Goal: Task Accomplishment & Management: Manage account settings

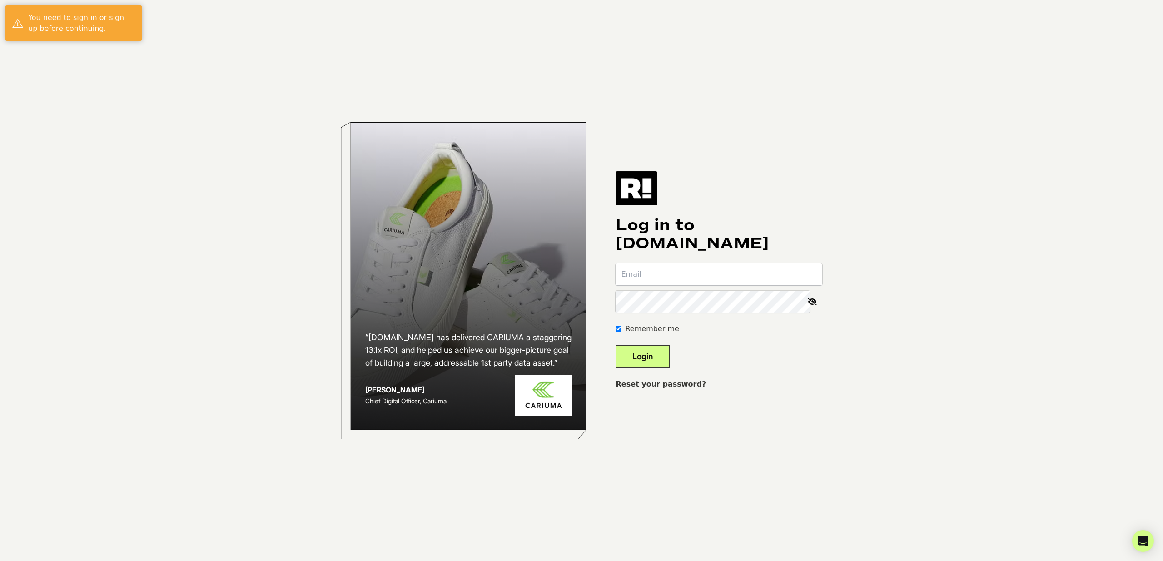
type input "[EMAIL_ADDRESS][DOMAIN_NAME]"
click at [653, 350] on button "Login" at bounding box center [643, 356] width 54 height 23
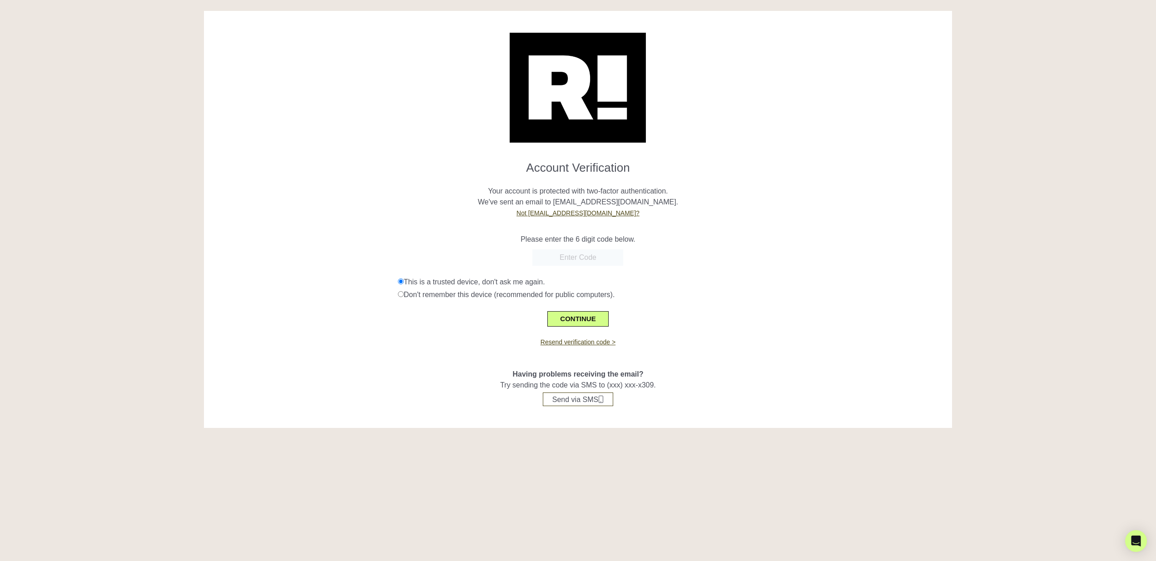
paste input "603527"
type input "603527"
click at [574, 318] on button "CONTINUE" at bounding box center [578, 318] width 61 height 15
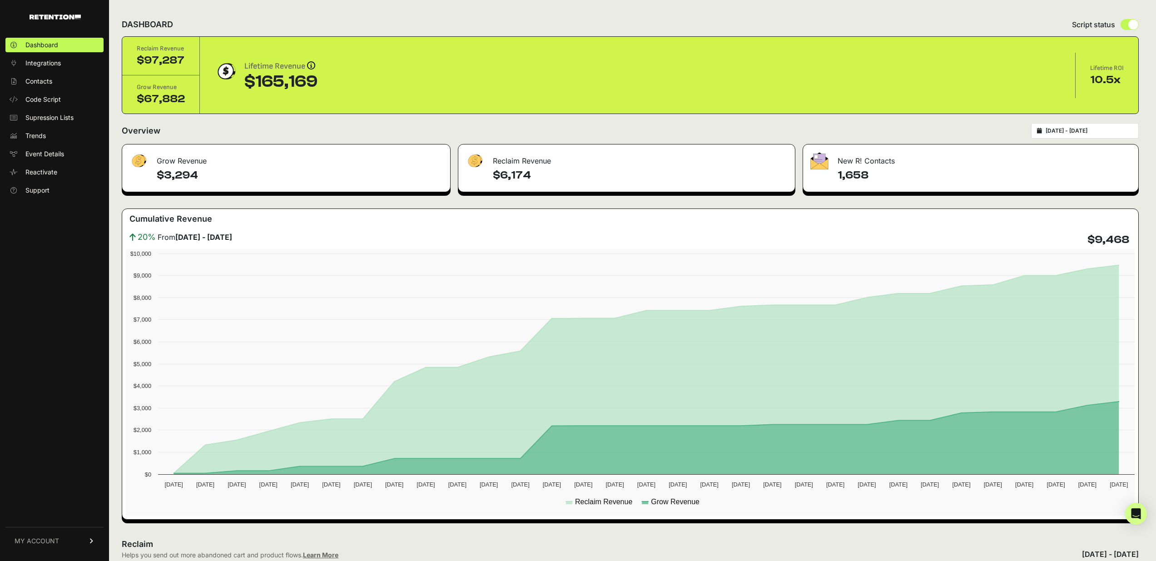
click at [29, 539] on span "MY ACCOUNT" at bounding box center [37, 541] width 45 height 9
click at [39, 476] on span "API Details" at bounding box center [41, 474] width 32 height 9
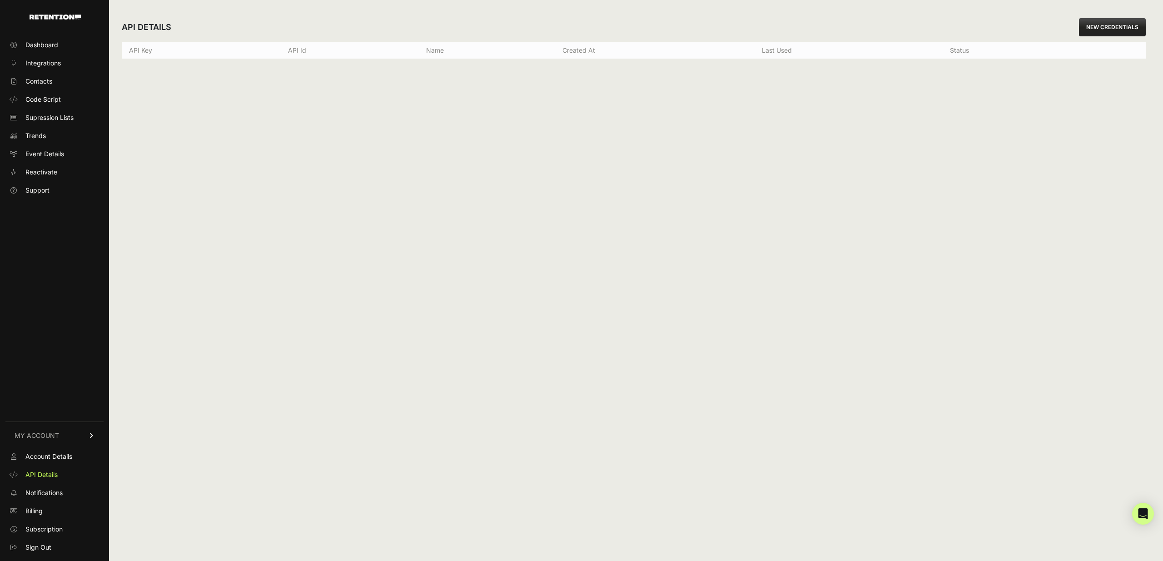
drag, startPoint x: 776, startPoint y: 242, endPoint x: 696, endPoint y: 216, distance: 83.9
click at [744, 232] on div "API DETAILS NEW CREDENTIALS API Key API Id Name Created at Last used Status Cre…" at bounding box center [634, 280] width 1050 height 561
click at [265, 53] on th "API Key" at bounding box center [201, 50] width 159 height 17
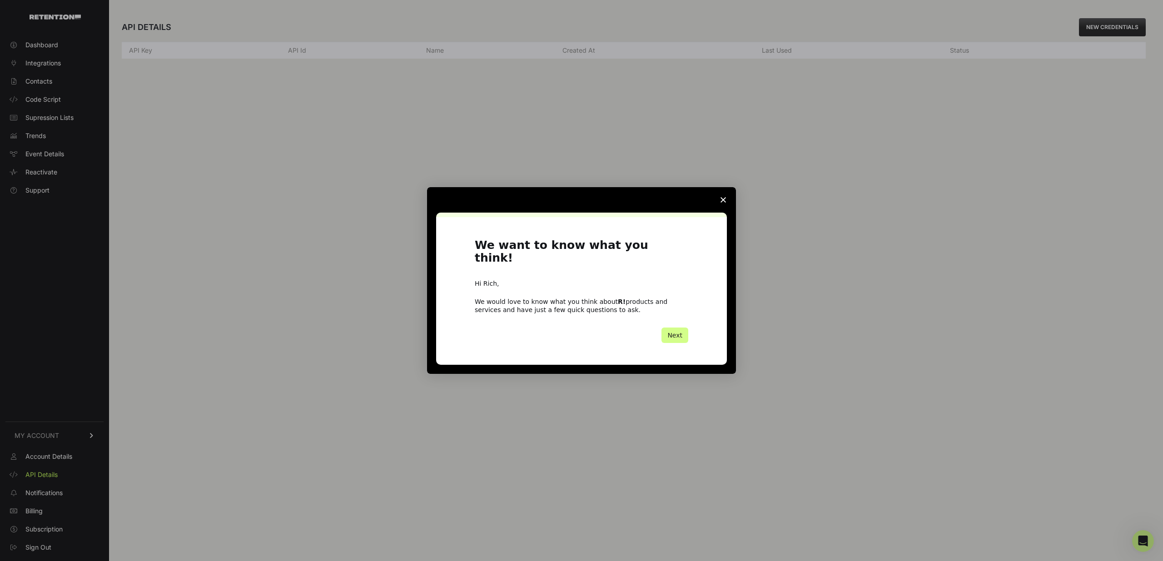
click at [720, 205] on span "Close survey" at bounding box center [723, 199] width 25 height 25
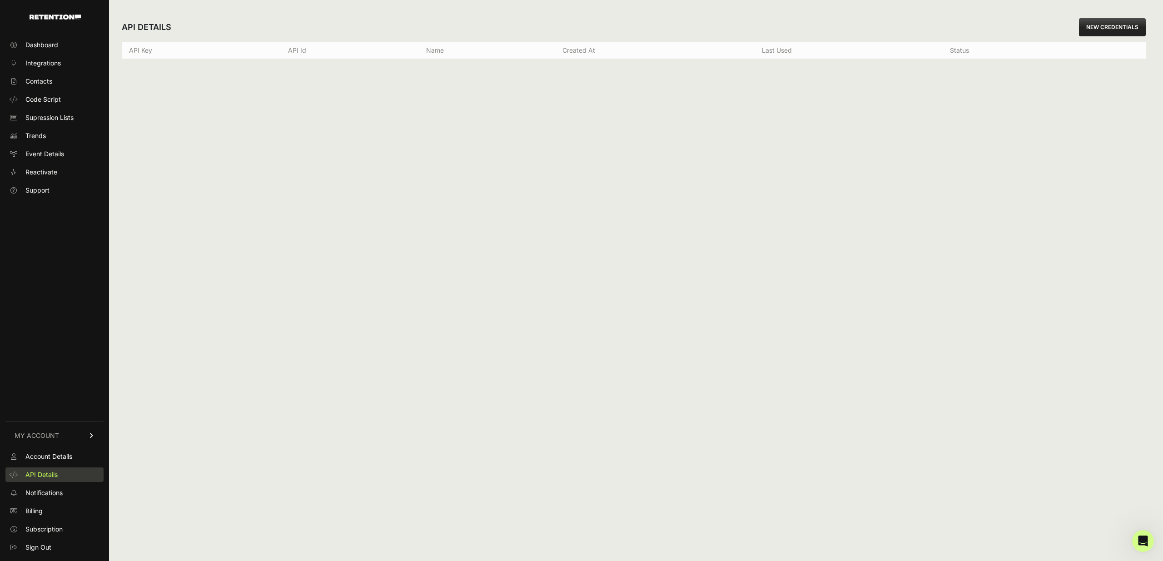
click at [41, 474] on span "API Details" at bounding box center [41, 474] width 32 height 9
drag, startPoint x: 686, startPoint y: 47, endPoint x: 580, endPoint y: 47, distance: 106.3
click at [684, 48] on th "Created at" at bounding box center [654, 50] width 199 height 17
click at [33, 61] on span "Integrations" at bounding box center [42, 63] width 35 height 9
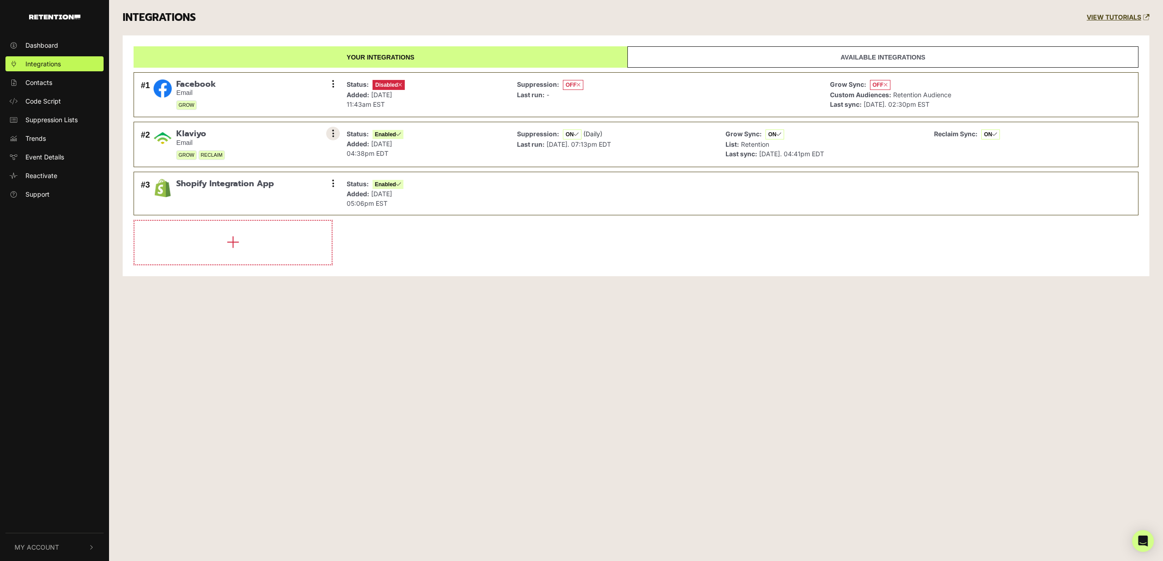
click at [334, 131] on button at bounding box center [333, 134] width 14 height 14
click at [261, 176] on link "Disable" at bounding box center [277, 174] width 86 height 20
click at [335, 130] on button at bounding box center [333, 134] width 14 height 14
click at [264, 174] on link "Enable" at bounding box center [277, 174] width 86 height 20
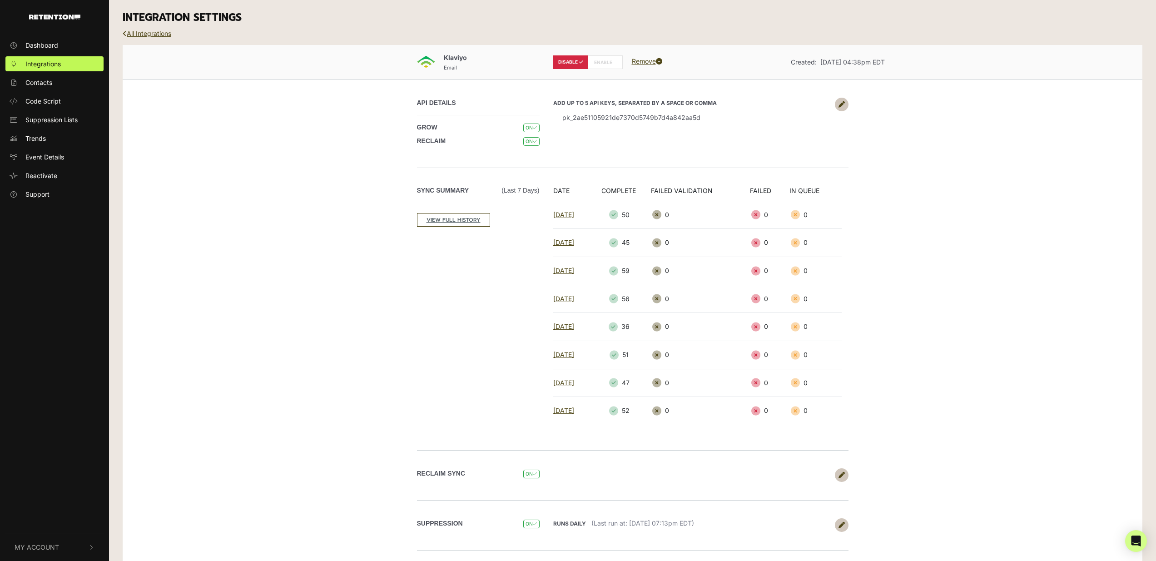
click at [602, 60] on label "ENABLE" at bounding box center [605, 62] width 35 height 14
radio input "false"
radio input "true"
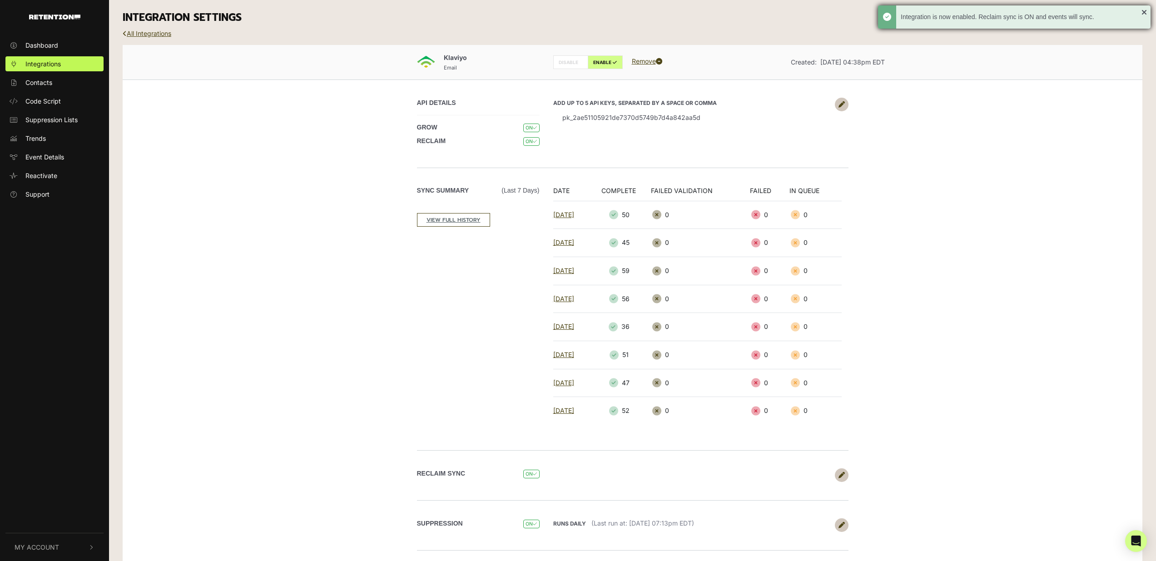
click at [1147, 12] on div "Integration is now enabled. Reclaim sync is ON and events will sync." at bounding box center [1014, 16] width 273 height 23
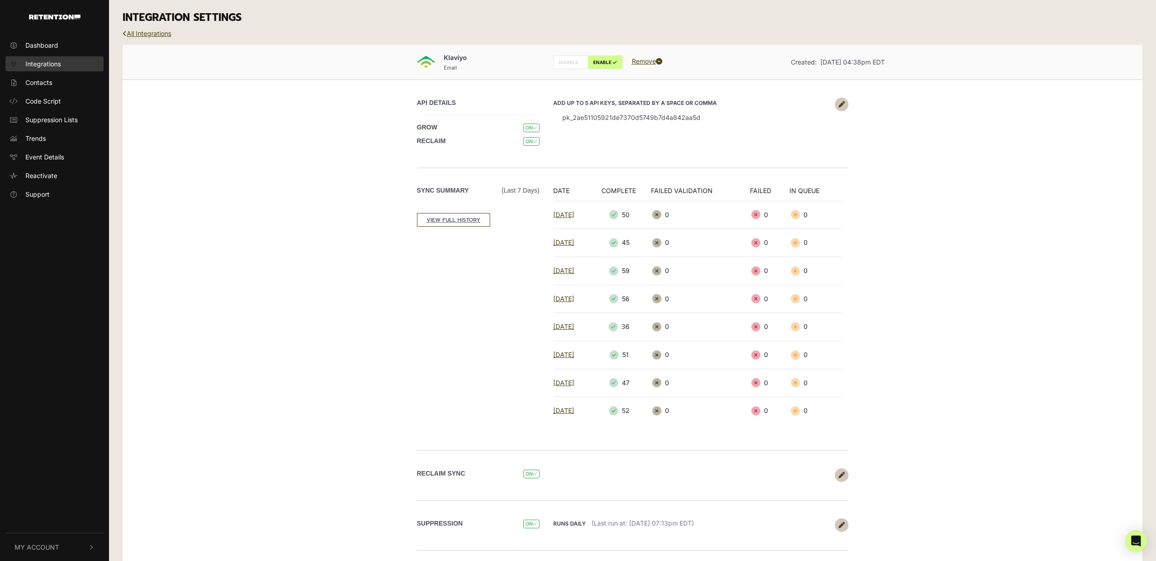
click at [30, 65] on span "Integrations" at bounding box center [42, 64] width 35 height 10
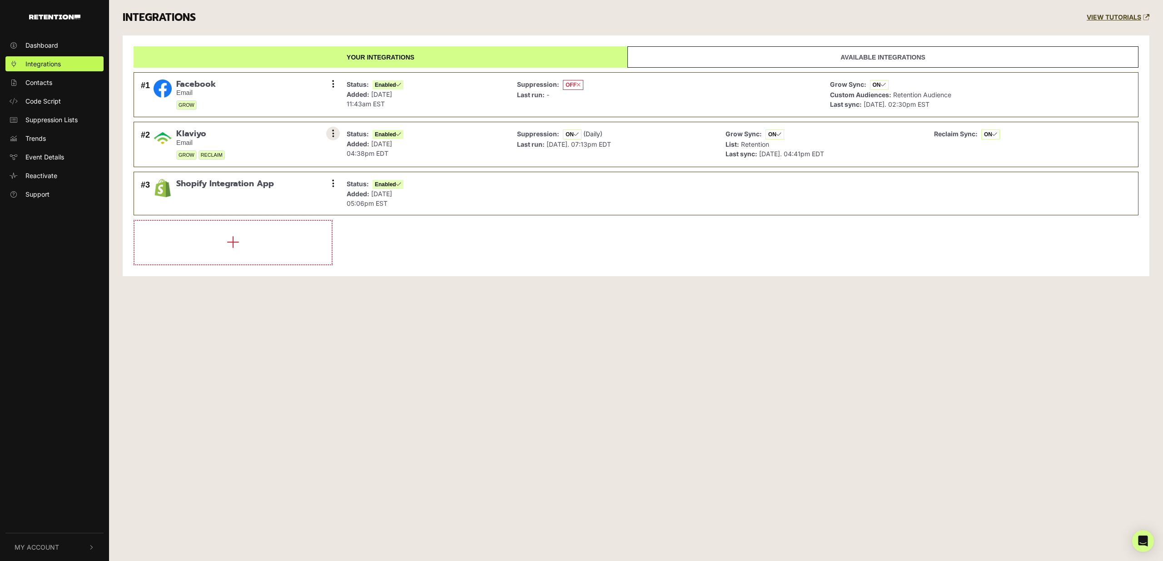
click at [335, 132] on button at bounding box center [333, 134] width 14 height 14
click at [268, 155] on link "Sync History" at bounding box center [277, 154] width 86 height 20
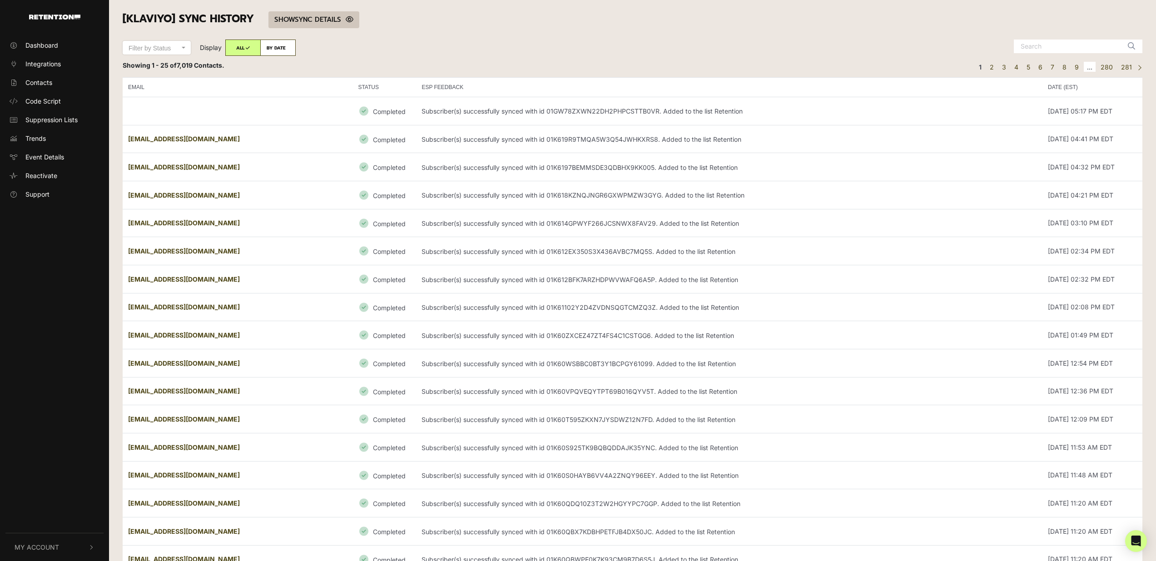
click at [316, 20] on link "SHOW HIDE SYNC DETAILS" at bounding box center [314, 19] width 91 height 17
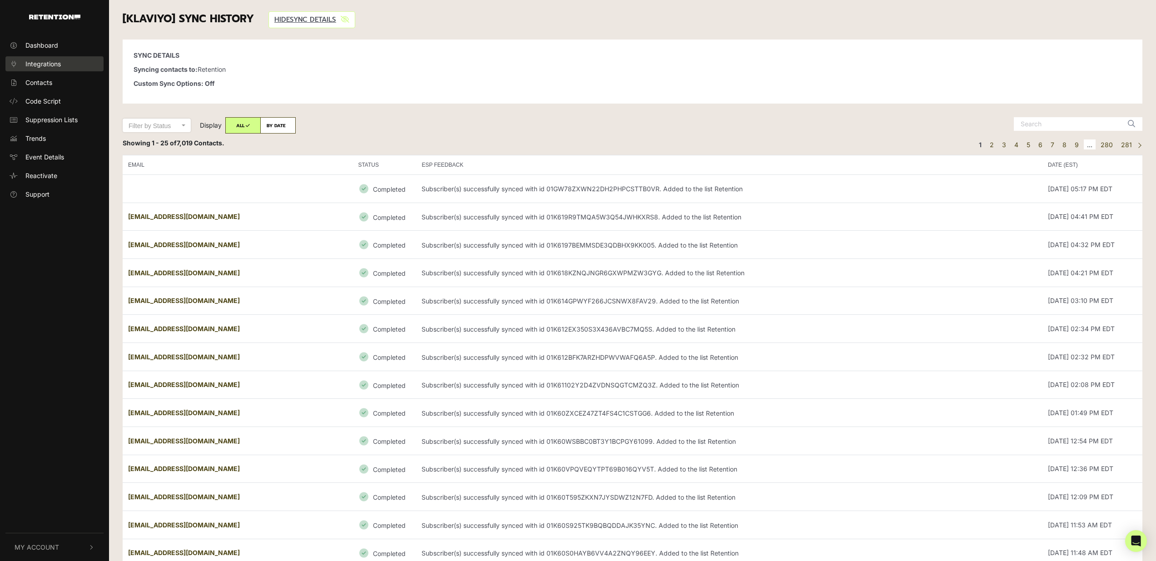
click at [35, 60] on span "Integrations" at bounding box center [42, 64] width 35 height 10
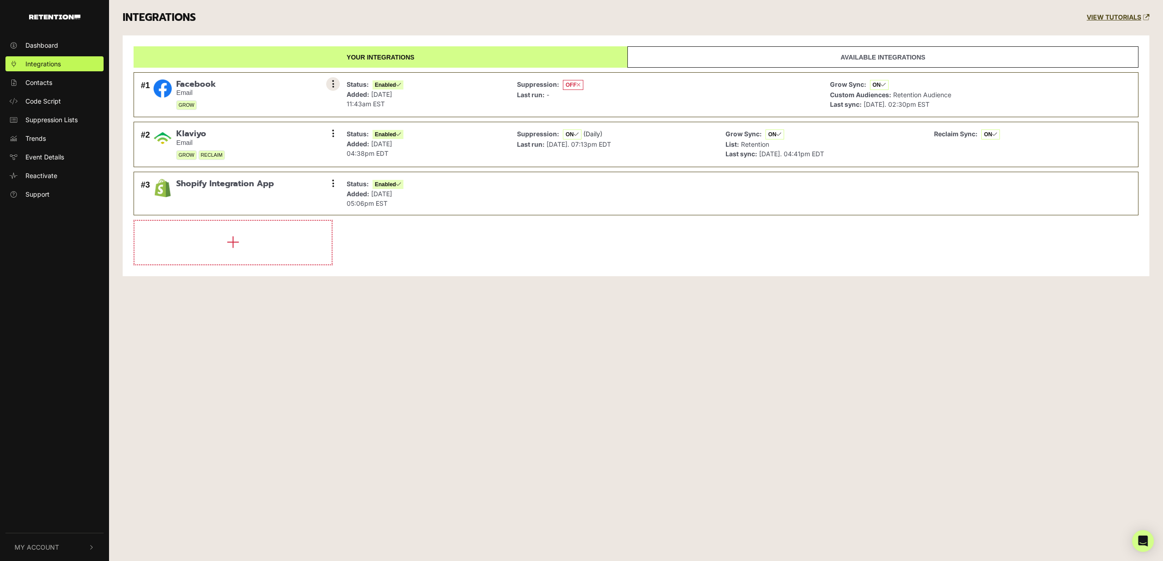
click at [329, 82] on button at bounding box center [333, 84] width 14 height 14
click at [276, 103] on link "Sync History" at bounding box center [277, 105] width 86 height 20
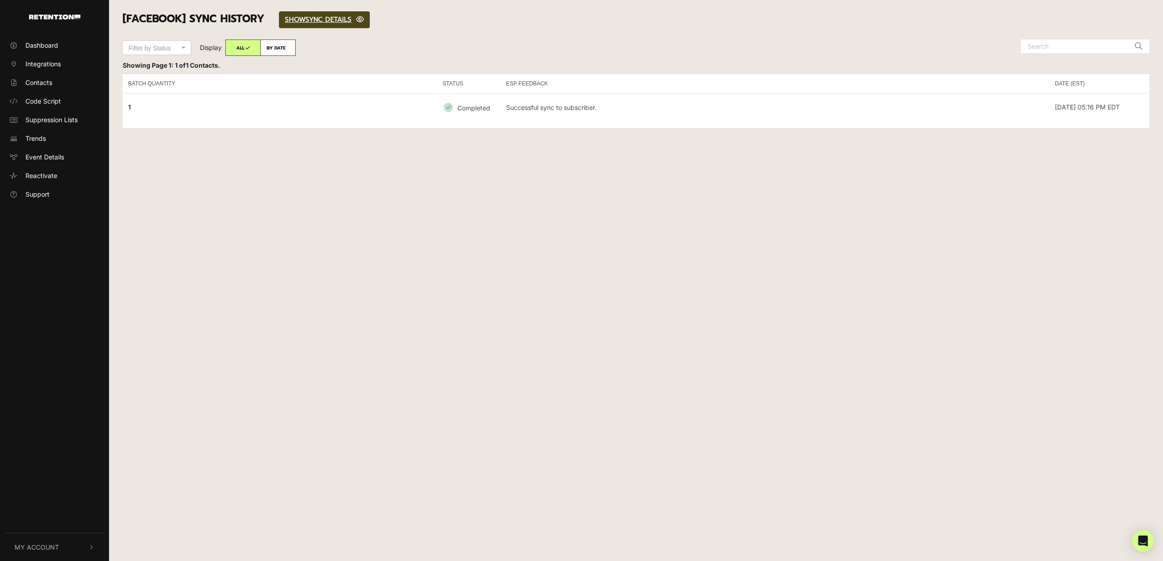
click at [40, 72] on ul "Dashboard Integrations Contacts Code Script Suppression Lists Trends Event Deta…" at bounding box center [54, 120] width 109 height 164
click at [40, 65] on span "Integrations" at bounding box center [42, 64] width 35 height 10
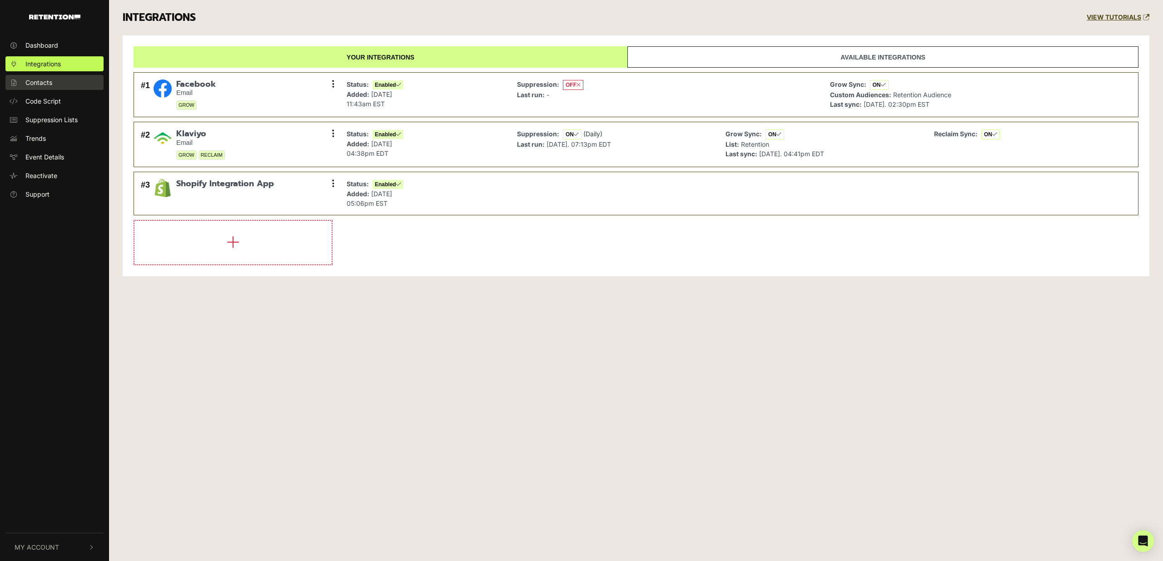
click at [39, 85] on span "Contacts" at bounding box center [38, 83] width 27 height 10
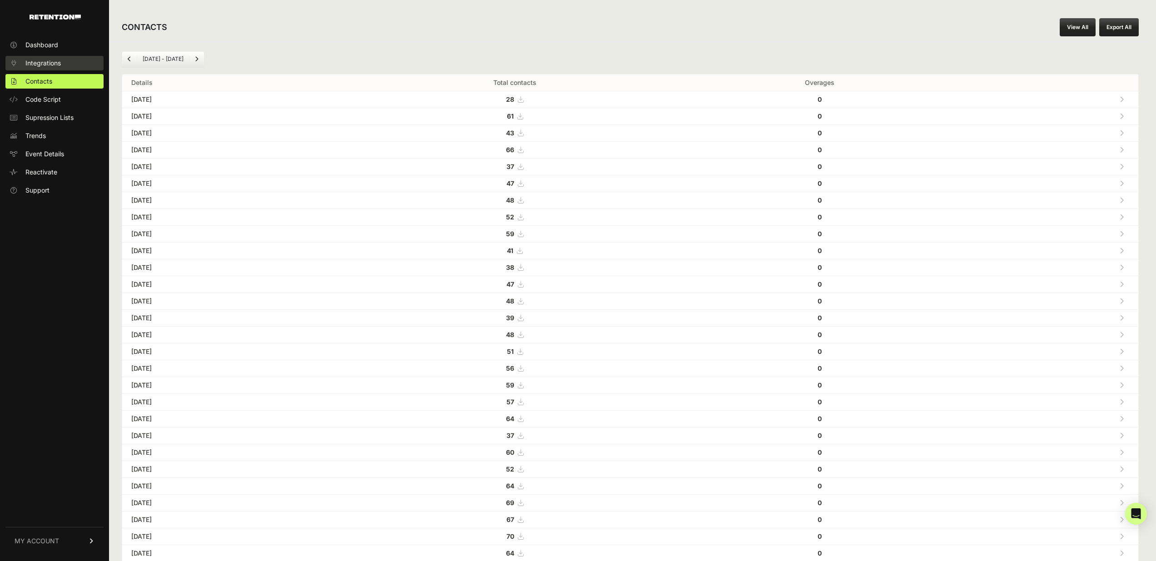
click at [34, 59] on span "Integrations" at bounding box center [42, 63] width 35 height 9
